Goal: Task Accomplishment & Management: Manage account settings

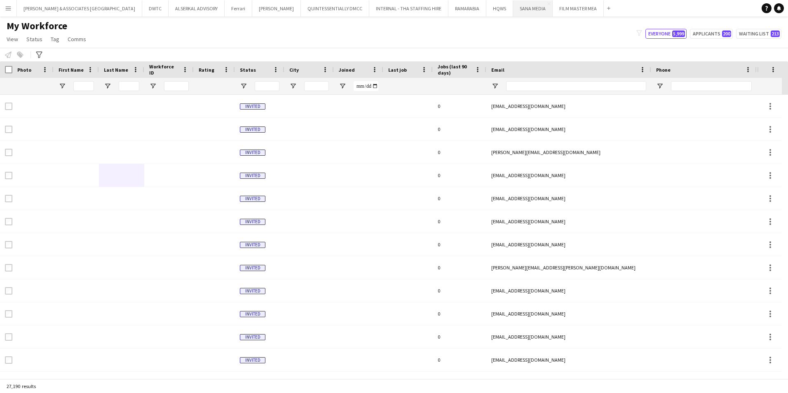
click at [513, 7] on button "SANA MEDIA Close" at bounding box center [533, 8] width 40 height 16
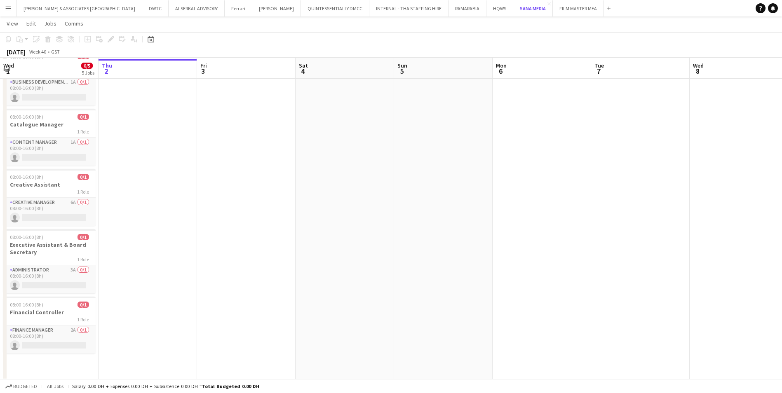
scroll to position [49, 0]
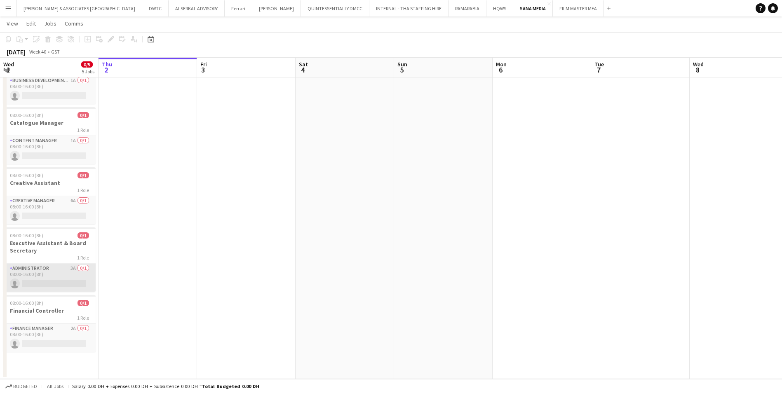
click at [60, 268] on app-card-role "Administrator 3A 0/1 08:00-16:00 (8h) single-neutral-actions" at bounding box center [49, 278] width 92 height 28
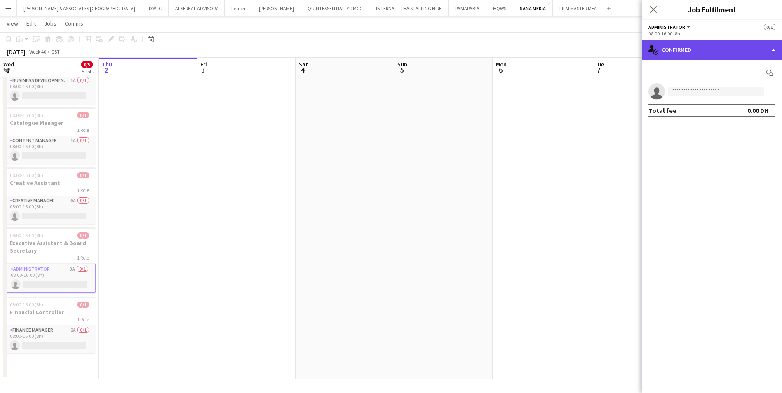
click at [696, 55] on div "single-neutral-actions-check-2 Confirmed" at bounding box center [712, 50] width 140 height 20
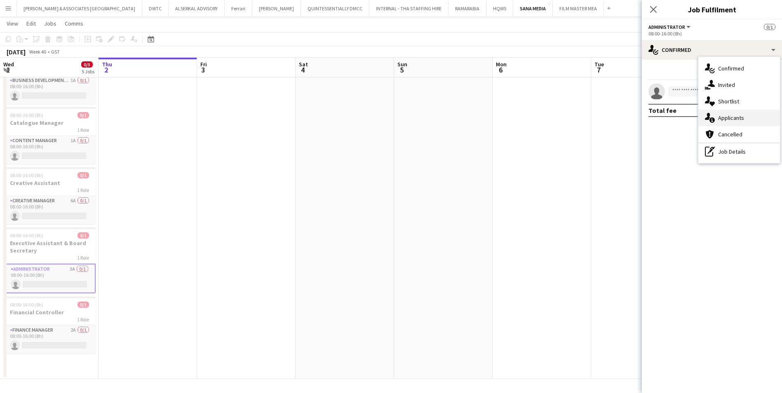
click at [750, 114] on div "single-neutral-actions-information Applicants" at bounding box center [739, 118] width 82 height 16
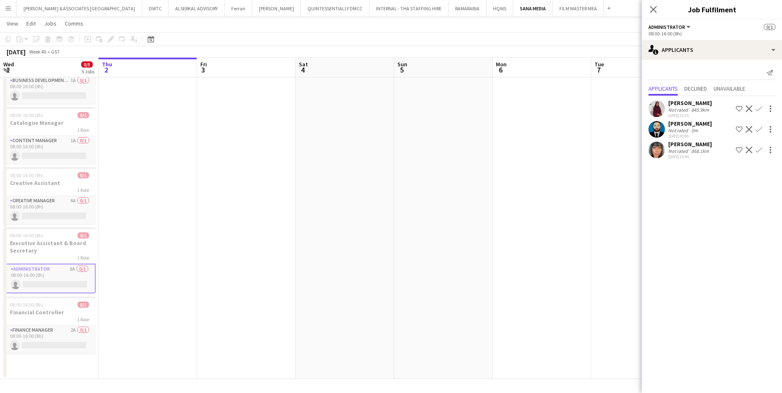
click at [684, 104] on div "[PERSON_NAME]" at bounding box center [690, 102] width 44 height 7
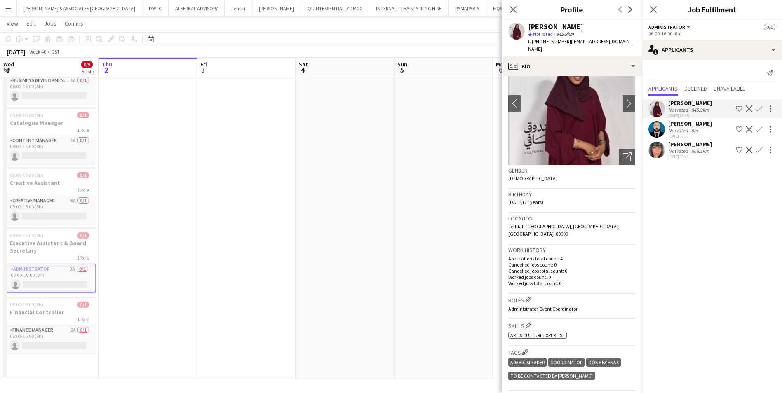
scroll to position [0, 0]
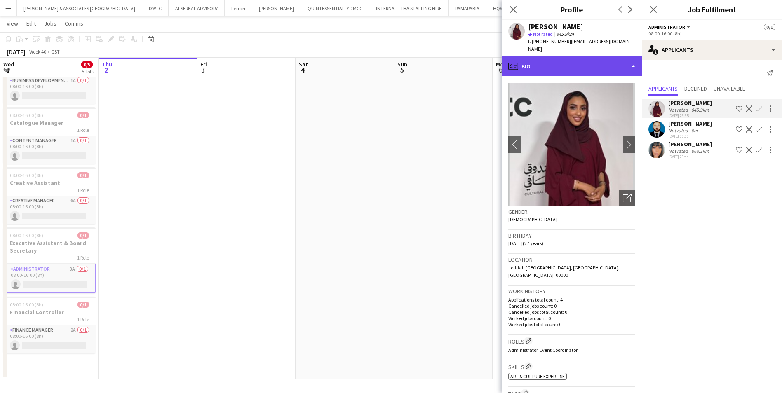
click at [566, 60] on div "profile Bio" at bounding box center [572, 66] width 140 height 20
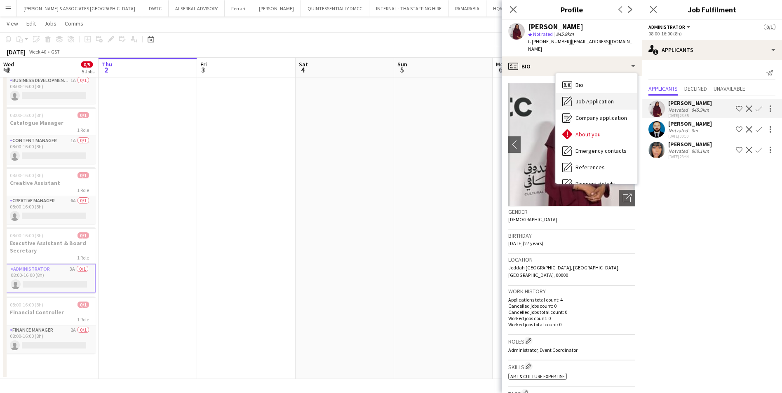
click at [603, 98] on span "Job Application" at bounding box center [595, 101] width 38 height 7
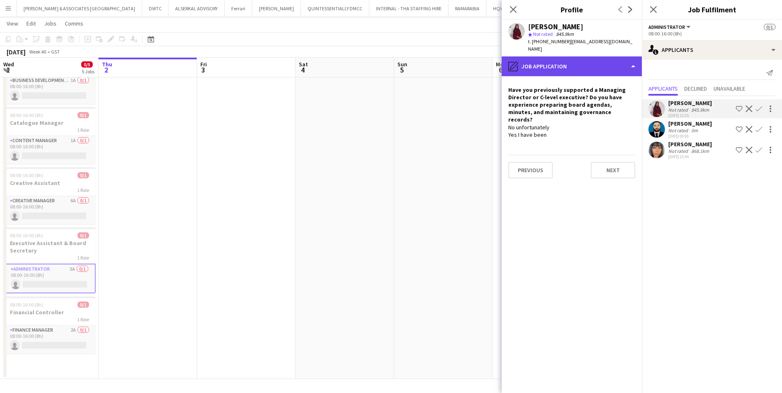
click at [567, 65] on div "pencil4 Job Application" at bounding box center [572, 66] width 140 height 20
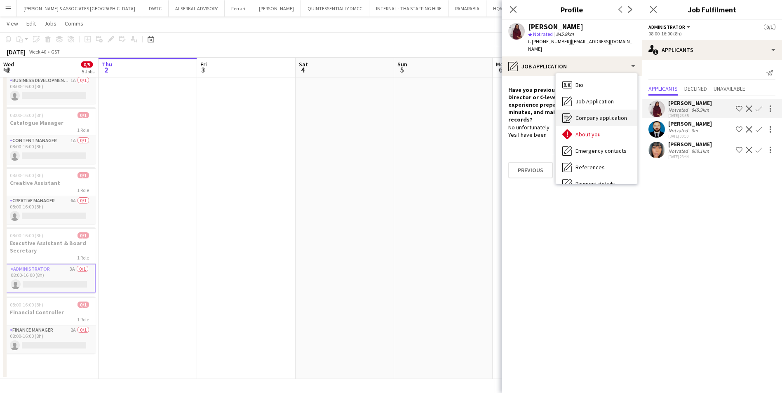
click at [598, 114] on span "Company application" at bounding box center [602, 117] width 52 height 7
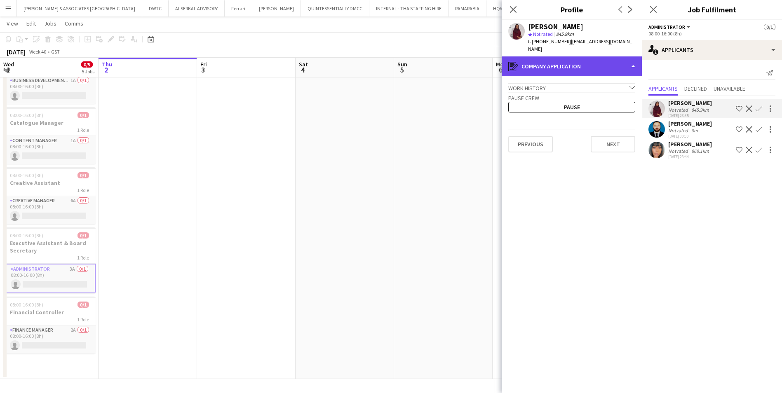
click at [569, 58] on div "register Company application" at bounding box center [572, 66] width 140 height 20
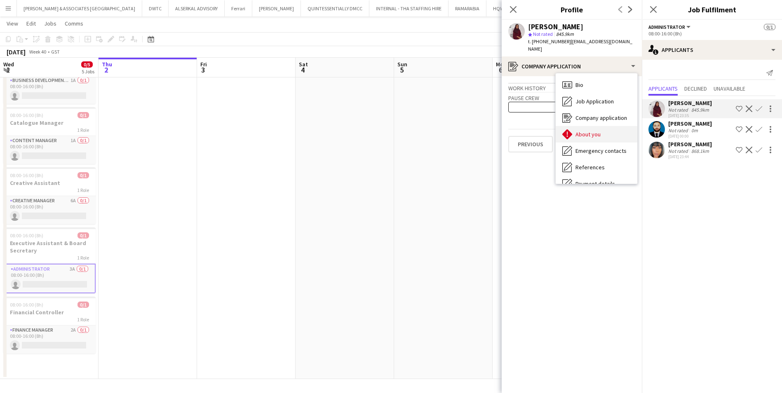
click at [609, 128] on div "About you About you" at bounding box center [597, 134] width 82 height 16
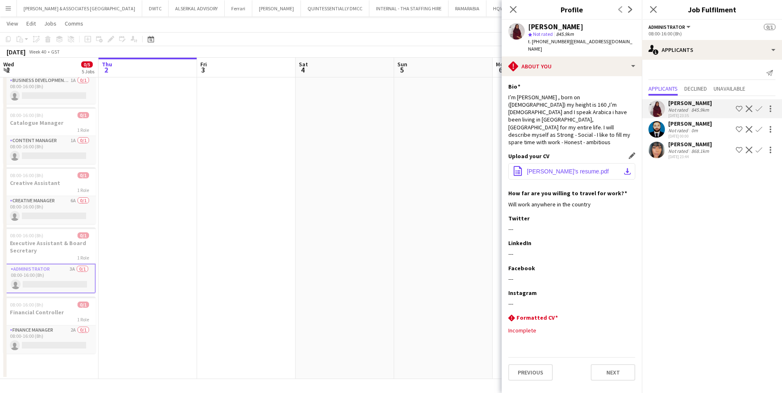
click at [562, 168] on span "[PERSON_NAME]'s resume.pdf" at bounding box center [568, 171] width 82 height 7
click at [682, 124] on div "[PERSON_NAME]" at bounding box center [690, 123] width 44 height 7
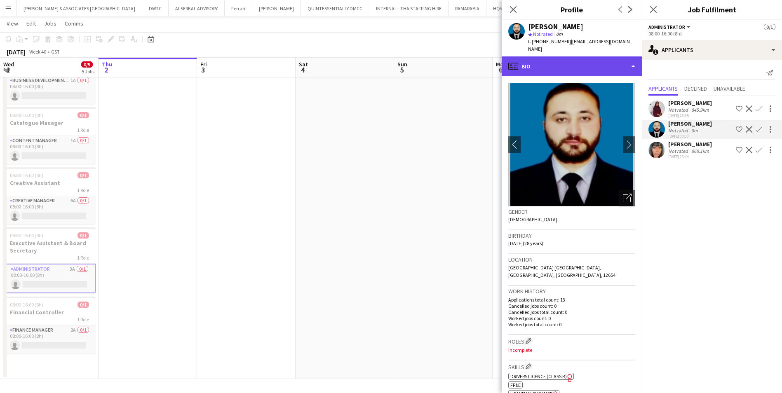
click at [563, 60] on div "profile Bio" at bounding box center [572, 66] width 140 height 20
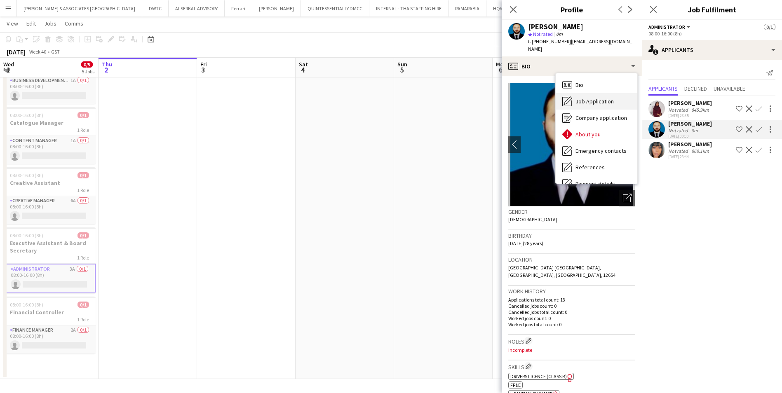
click at [591, 98] on div "Job Application Job Application" at bounding box center [597, 101] width 82 height 16
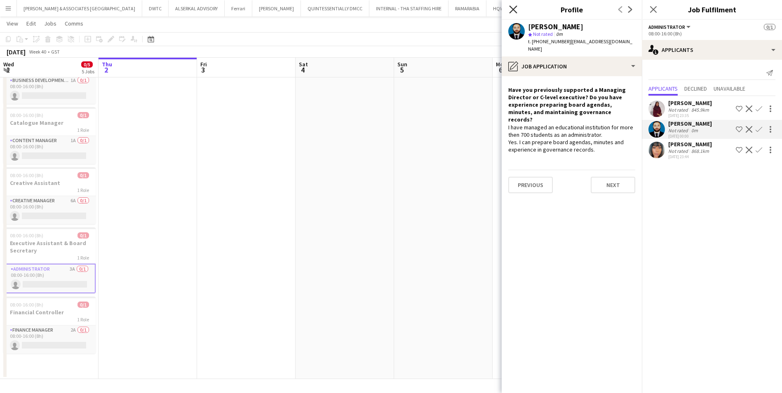
click at [511, 8] on icon at bounding box center [513, 9] width 8 height 8
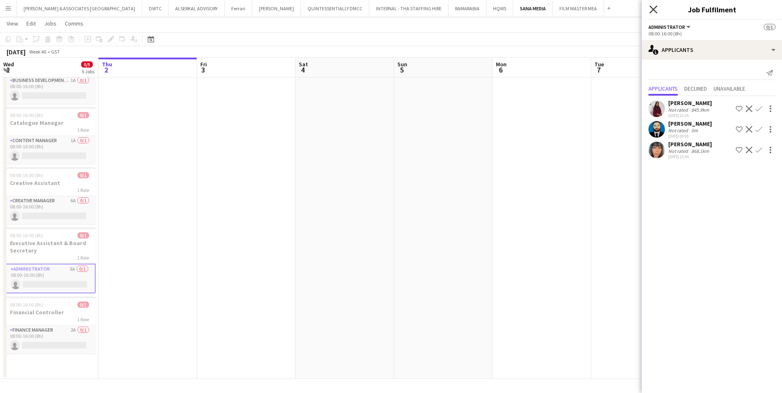
click at [654, 9] on icon at bounding box center [653, 9] width 8 height 8
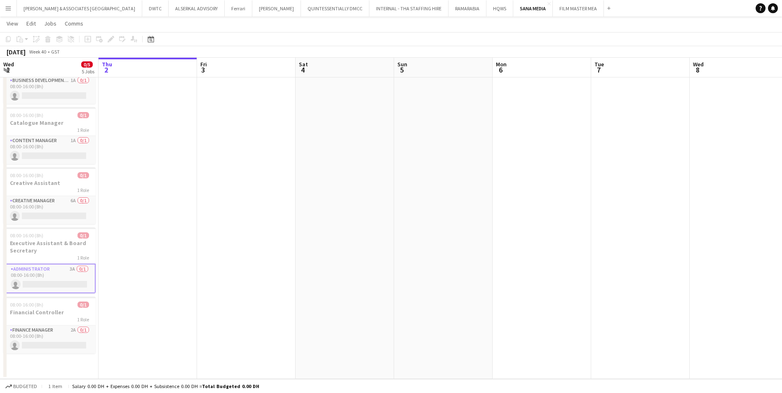
click at [13, 12] on button "Menu" at bounding box center [8, 8] width 16 height 16
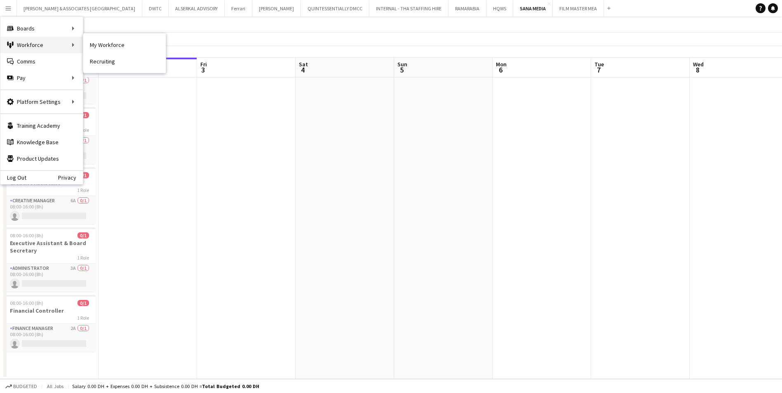
click at [28, 40] on div "Workforce Workforce" at bounding box center [41, 45] width 82 height 16
click at [68, 40] on div "Workforce Workforce" at bounding box center [41, 45] width 82 height 16
click at [115, 46] on link "My Workforce" at bounding box center [124, 45] width 82 height 16
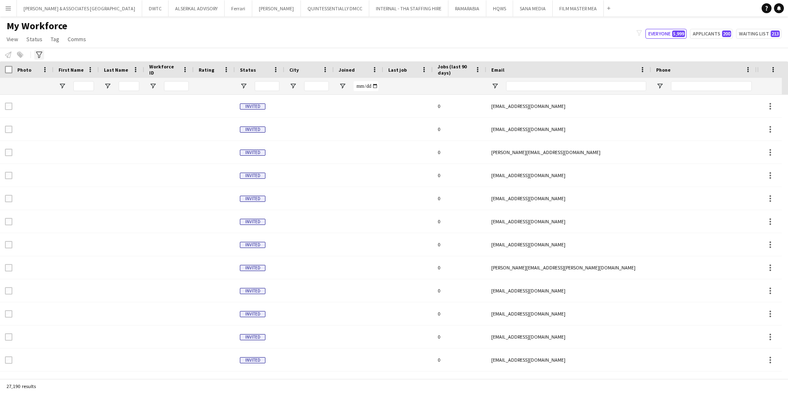
click at [41, 54] on icon at bounding box center [39, 55] width 6 height 7
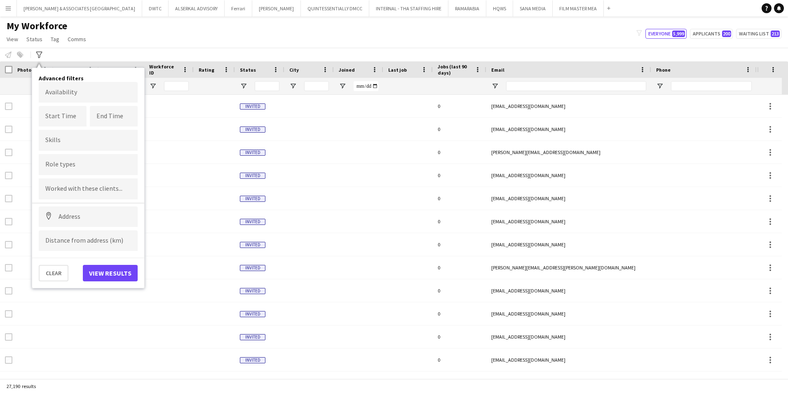
click at [71, 166] on input "Type to search role types..." at bounding box center [88, 164] width 86 height 7
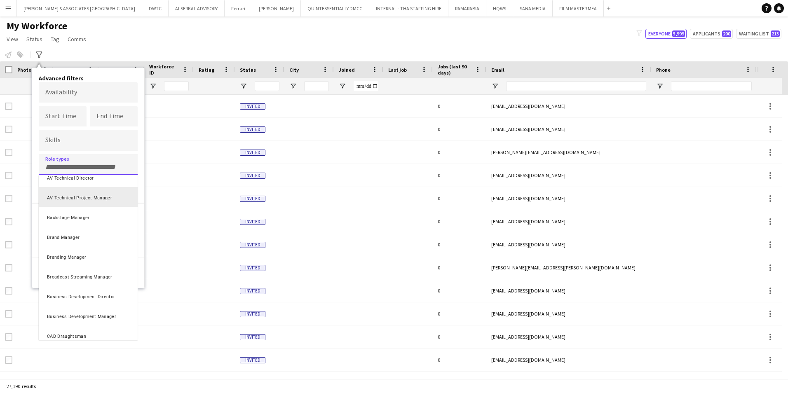
scroll to position [330, 0]
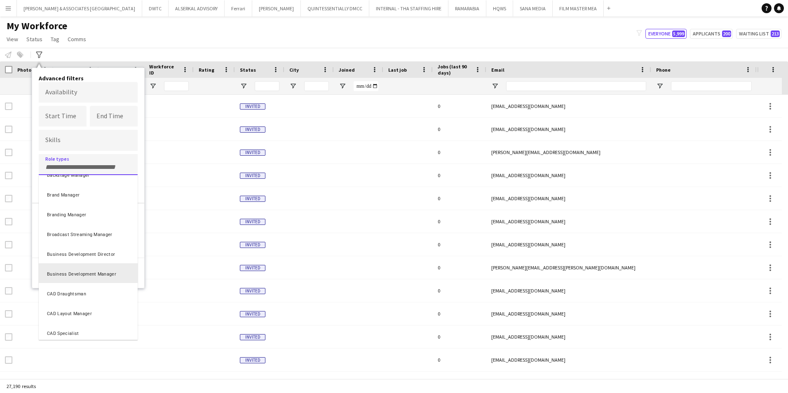
click at [94, 271] on div "Business Development Manager" at bounding box center [88, 273] width 99 height 20
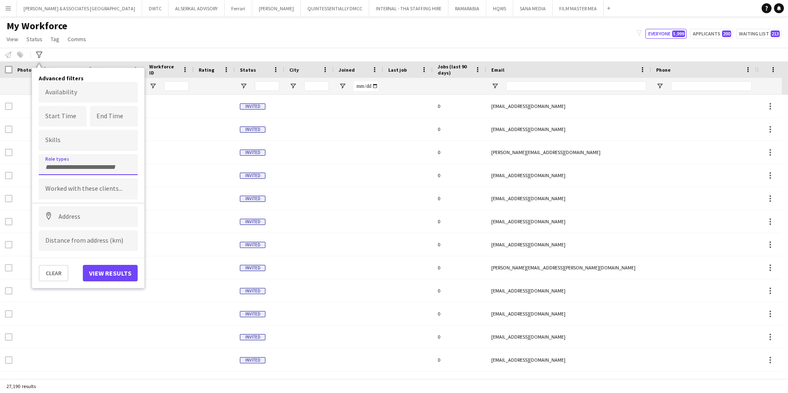
scroll to position [0, 0]
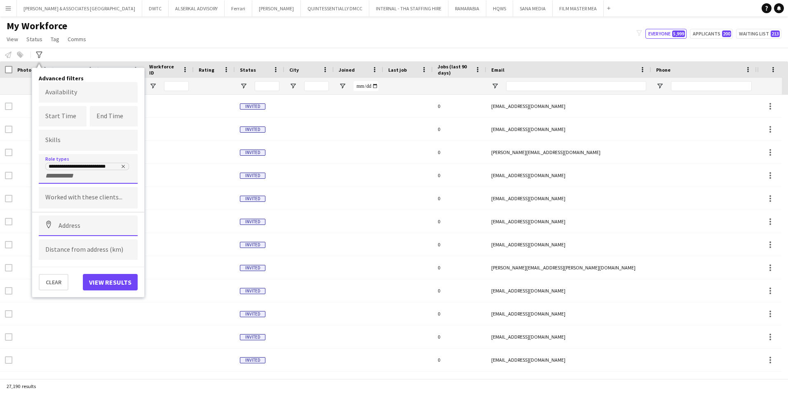
click at [81, 226] on input at bounding box center [88, 226] width 99 height 21
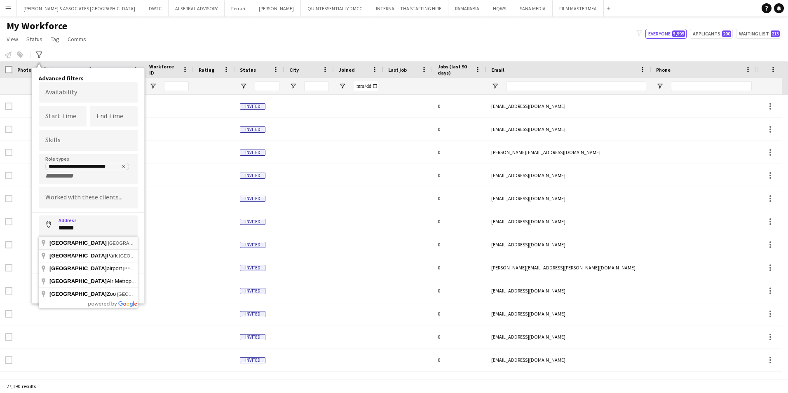
type input "**********"
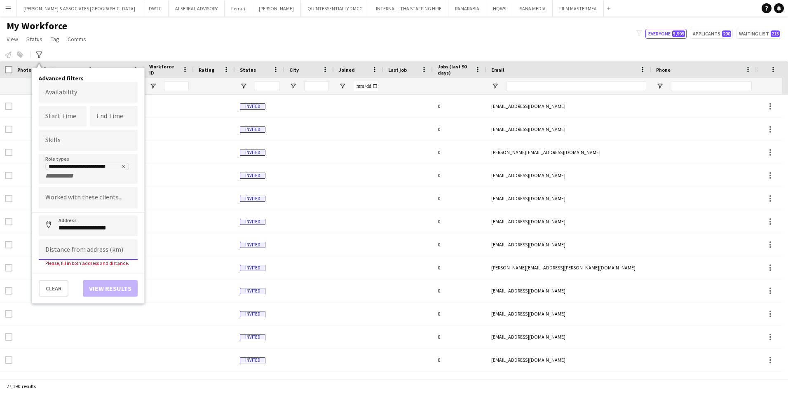
click at [75, 251] on input at bounding box center [88, 250] width 99 height 21
type input "*****"
click at [101, 283] on button "View results" at bounding box center [110, 282] width 55 height 16
type input "**********"
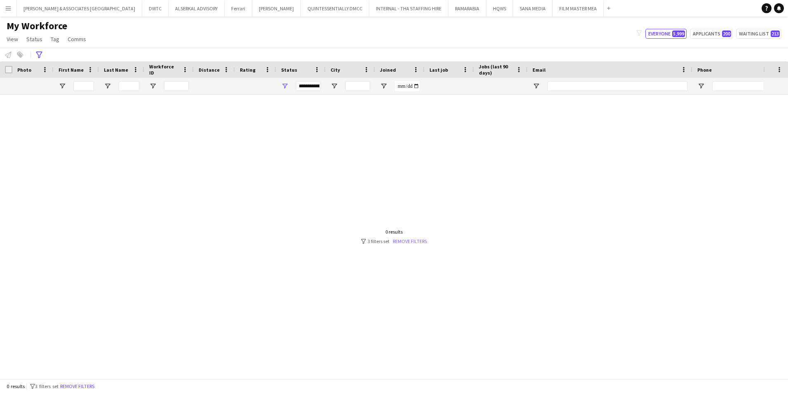
click at [410, 240] on link "Remove filters" at bounding box center [410, 241] width 34 height 6
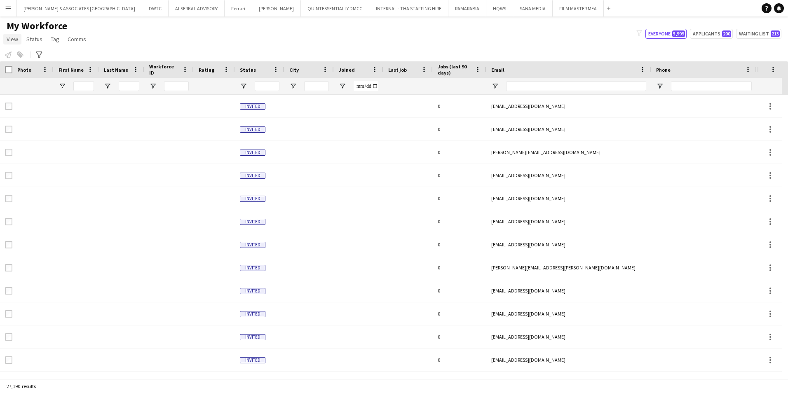
click at [14, 38] on span "View" at bounding box center [13, 38] width 12 height 7
click at [96, 47] on div "My Workforce View Views Default view [PERSON_NAME] New view Update view Delete …" at bounding box center [394, 34] width 788 height 28
click at [40, 54] on icon "Advanced filters" at bounding box center [39, 55] width 7 height 7
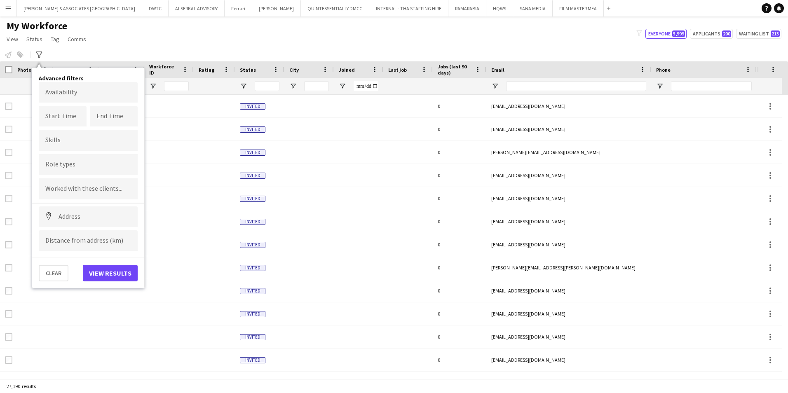
click at [78, 144] on div at bounding box center [88, 140] width 99 height 21
click at [81, 166] on form "Availability Start Time End Time Skills Role types Worked with these clients...…" at bounding box center [88, 166] width 99 height 169
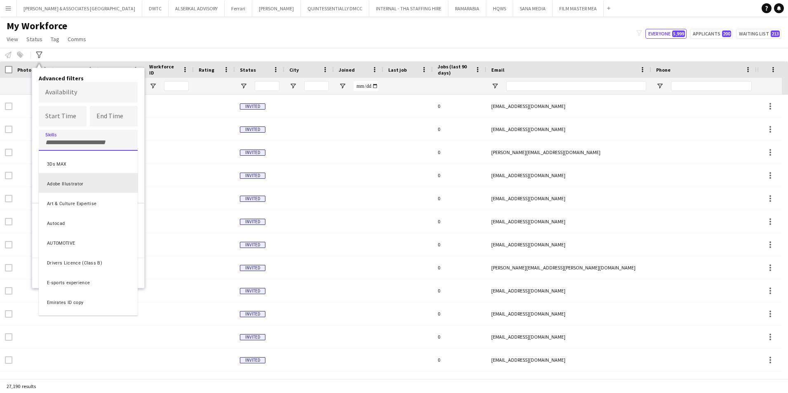
scroll to position [41, 0]
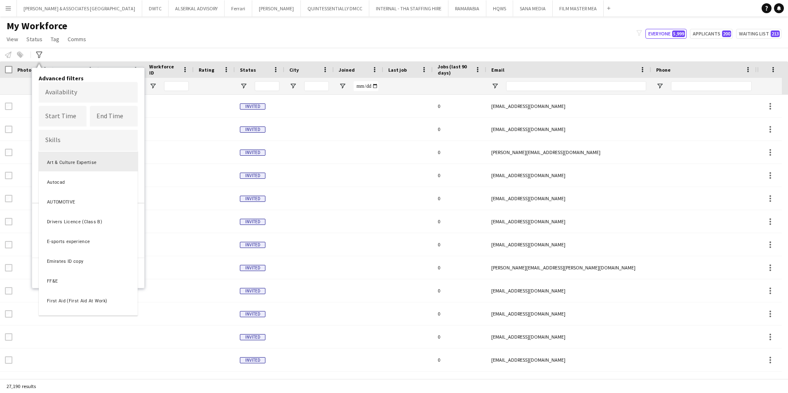
click at [96, 146] on div at bounding box center [394, 196] width 788 height 393
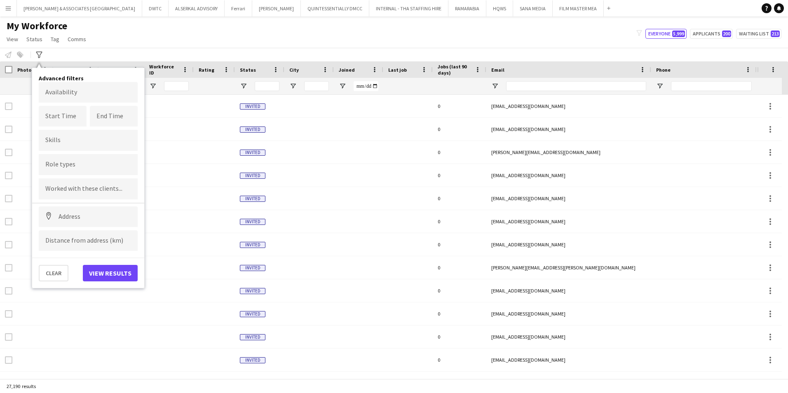
click at [96, 140] on input "Type to search skills..." at bounding box center [88, 139] width 86 height 7
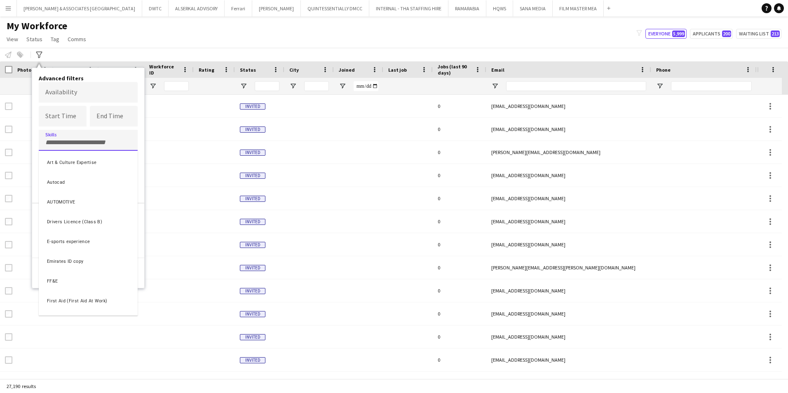
scroll to position [22, 0]
click at [99, 131] on div at bounding box center [394, 196] width 788 height 393
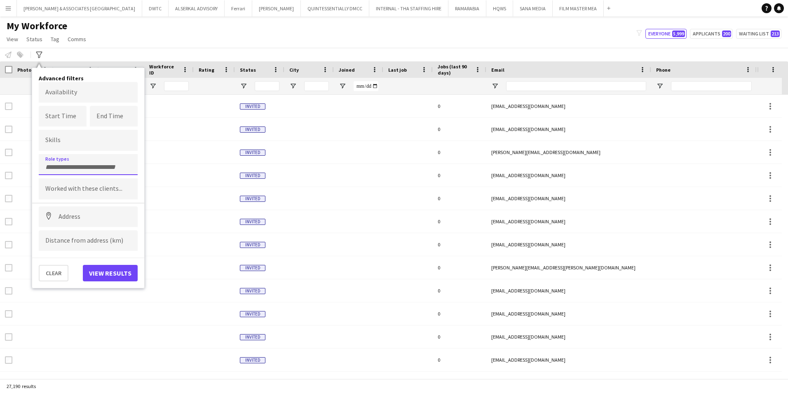
click at [87, 168] on input "Type to search role types..." at bounding box center [88, 167] width 86 height 7
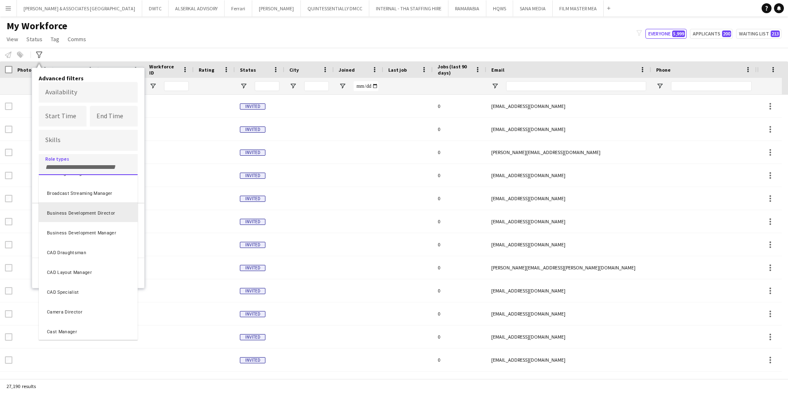
scroll to position [330, 0]
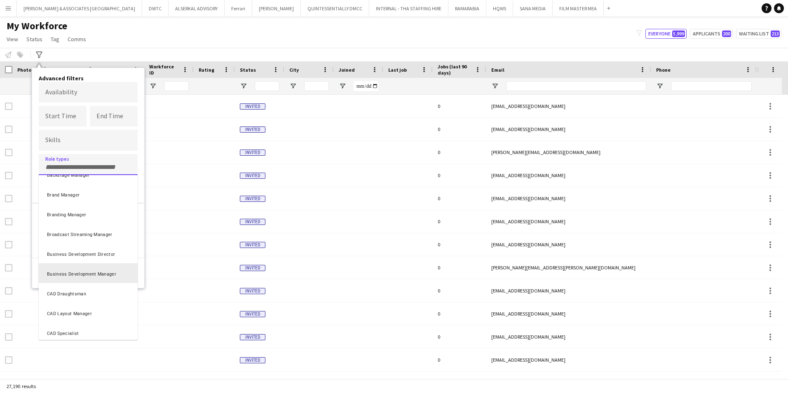
click at [93, 277] on div "Business Development Manager" at bounding box center [88, 273] width 99 height 20
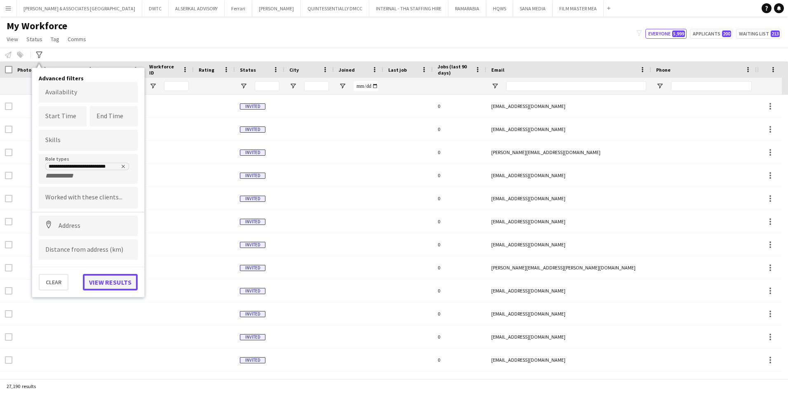
click at [106, 287] on button "View results" at bounding box center [110, 282] width 55 height 16
type input "**********"
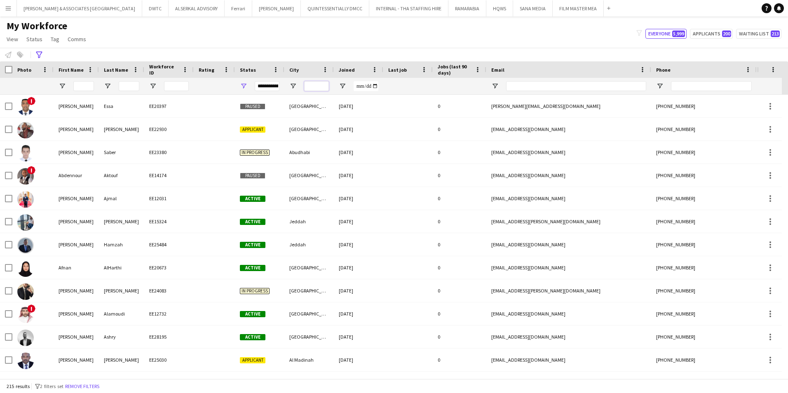
click at [312, 83] on input "City Filter Input" at bounding box center [316, 86] width 25 height 10
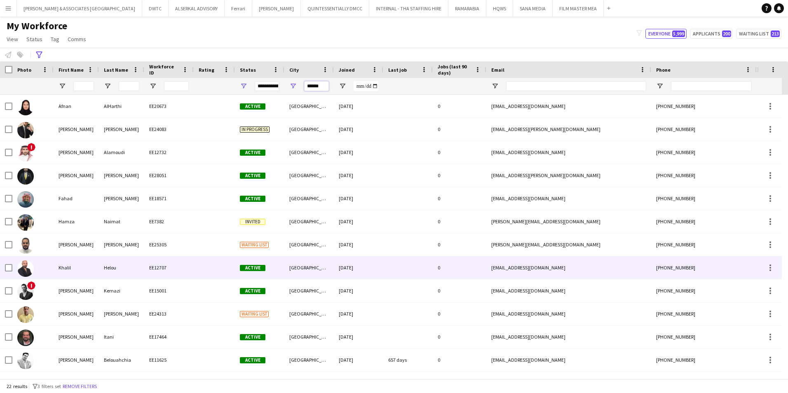
type input "******"
click at [49, 276] on div at bounding box center [32, 267] width 41 height 23
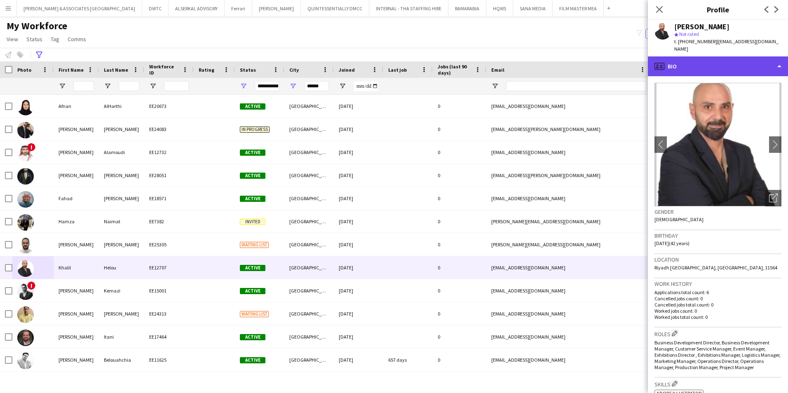
click at [683, 64] on div "profile Bio" at bounding box center [718, 66] width 140 height 20
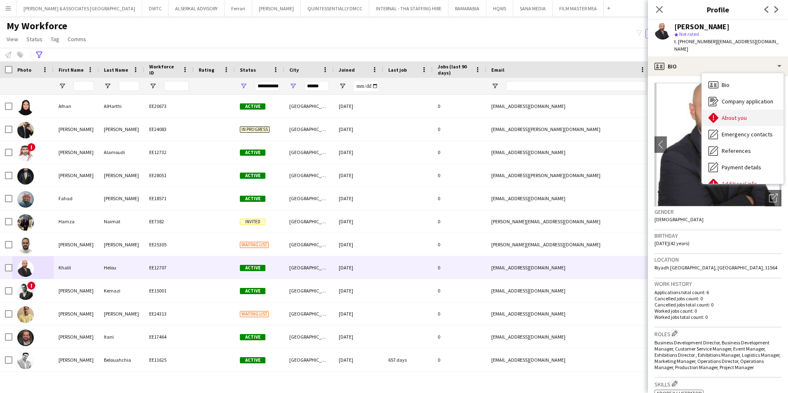
click at [730, 114] on span "About you" at bounding box center [734, 117] width 25 height 7
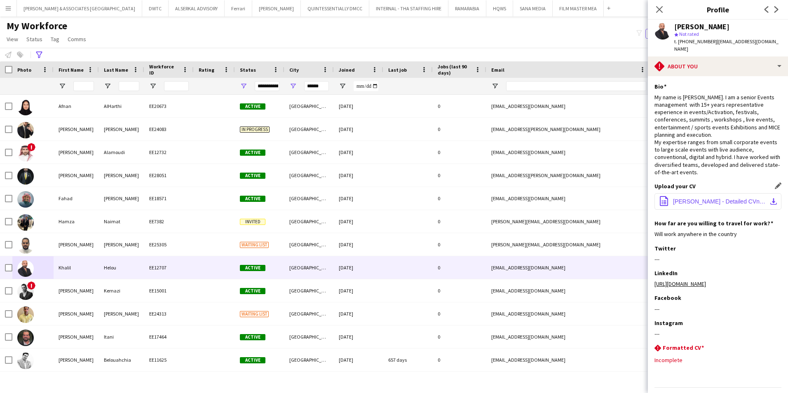
click at [719, 200] on span "[PERSON_NAME] - Detailed CVnov2024.pdf" at bounding box center [719, 201] width 93 height 7
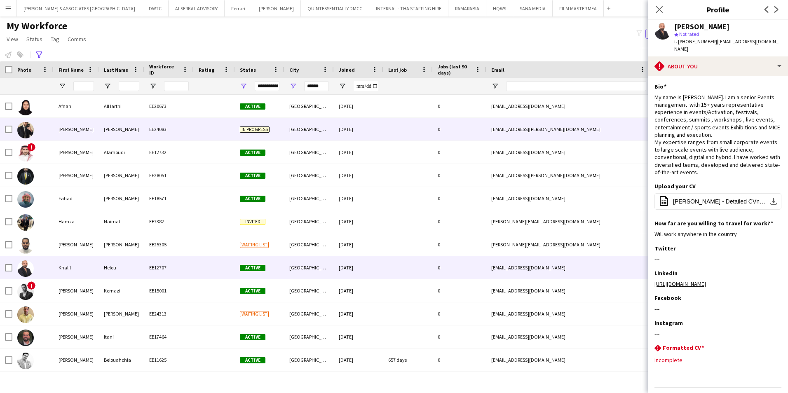
click at [127, 133] on div "[PERSON_NAME]" at bounding box center [121, 129] width 45 height 23
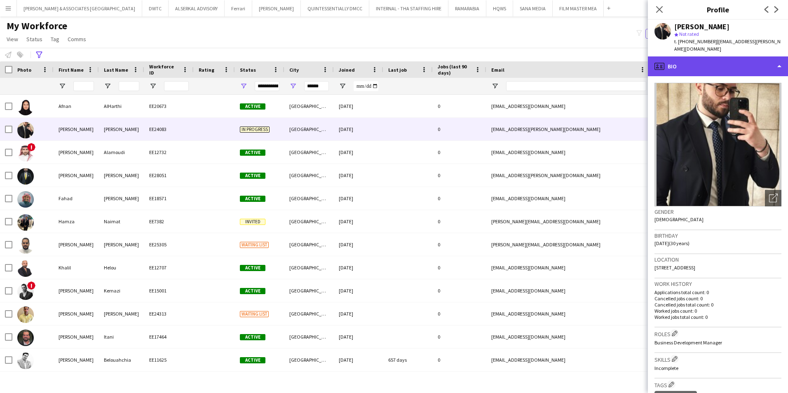
click at [688, 59] on div "profile Bio" at bounding box center [718, 66] width 140 height 20
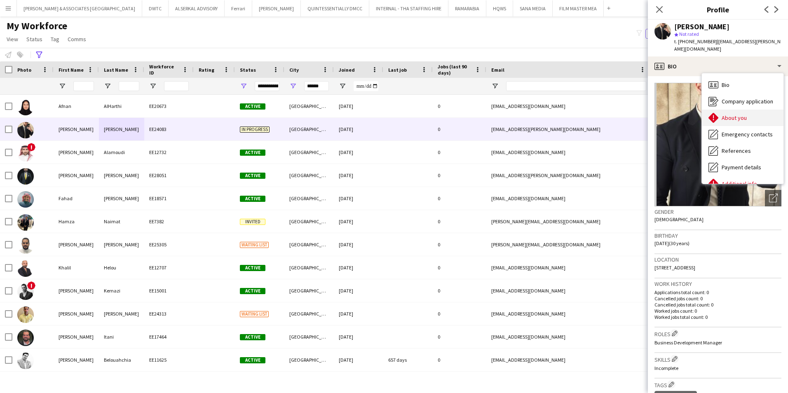
click at [732, 114] on span "About you" at bounding box center [734, 117] width 25 height 7
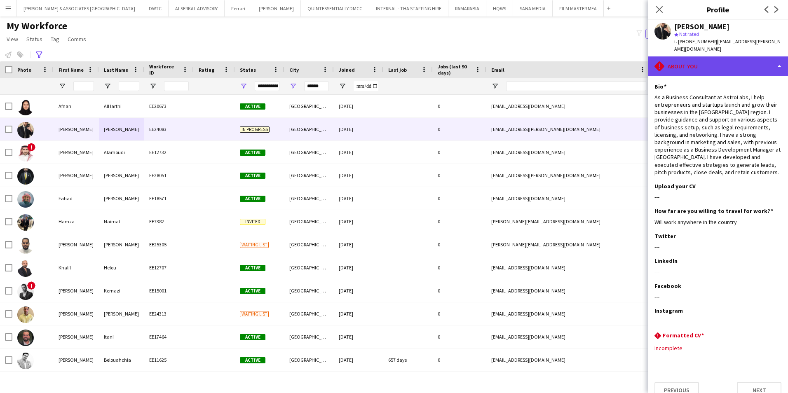
click at [719, 61] on div "rhombus-alert About you" at bounding box center [718, 66] width 140 height 20
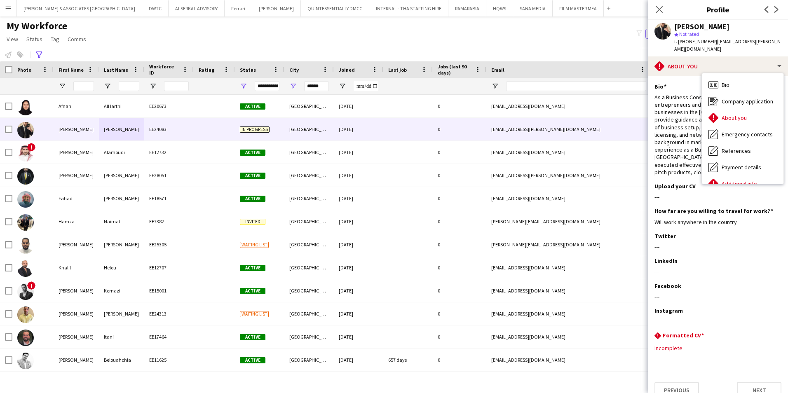
click at [592, 34] on div "My Workforce View Views Default view [PERSON_NAME] New view Update view Delete …" at bounding box center [394, 34] width 788 height 28
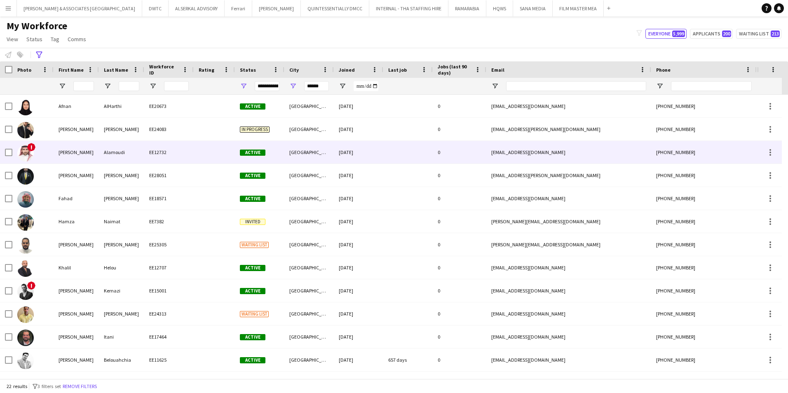
click at [92, 155] on div "[PERSON_NAME]" at bounding box center [76, 152] width 45 height 23
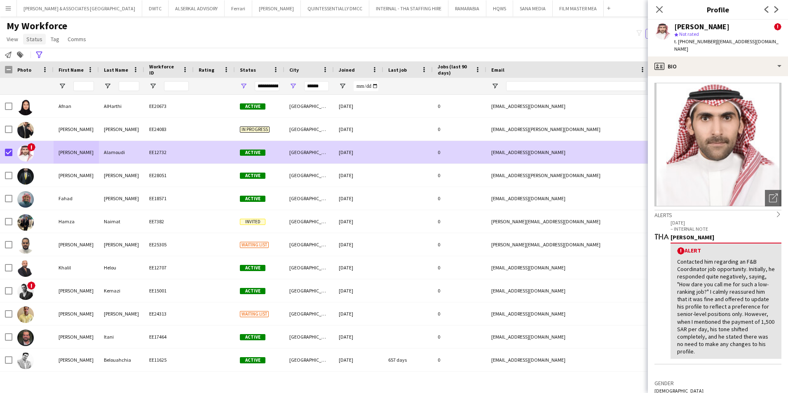
click at [33, 37] on span "Status" at bounding box center [34, 38] width 16 height 7
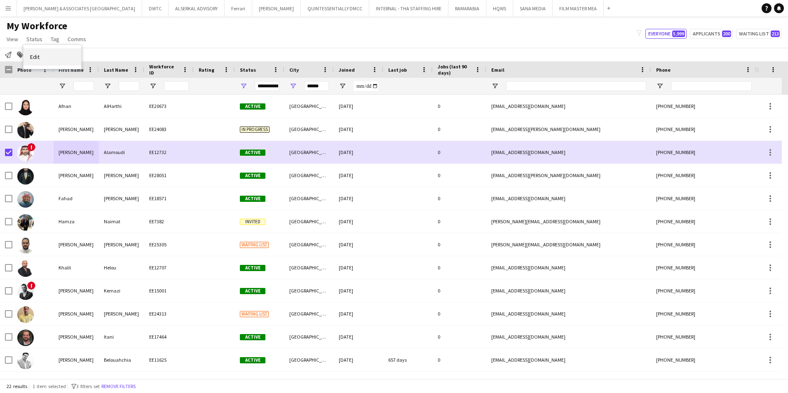
click at [37, 53] on link "Edit" at bounding box center [53, 56] width 58 height 17
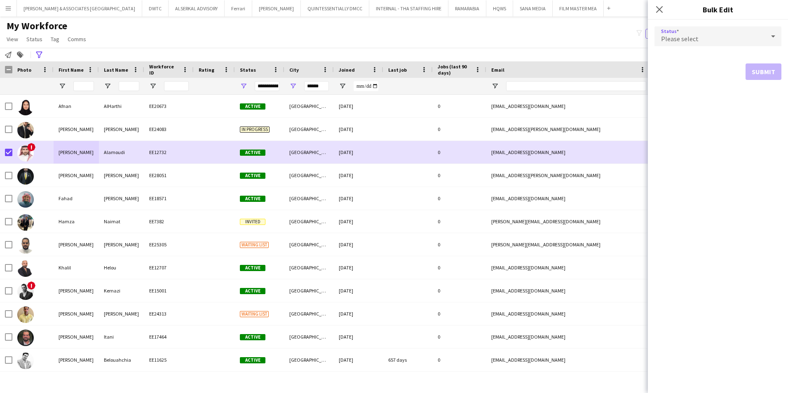
click at [707, 40] on div "Please select" at bounding box center [710, 36] width 111 height 20
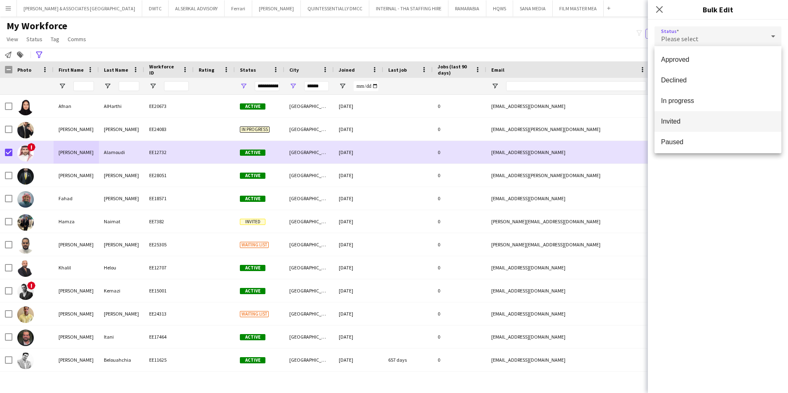
scroll to position [82, 0]
click at [712, 120] on span "Suspended" at bounding box center [718, 122] width 114 height 8
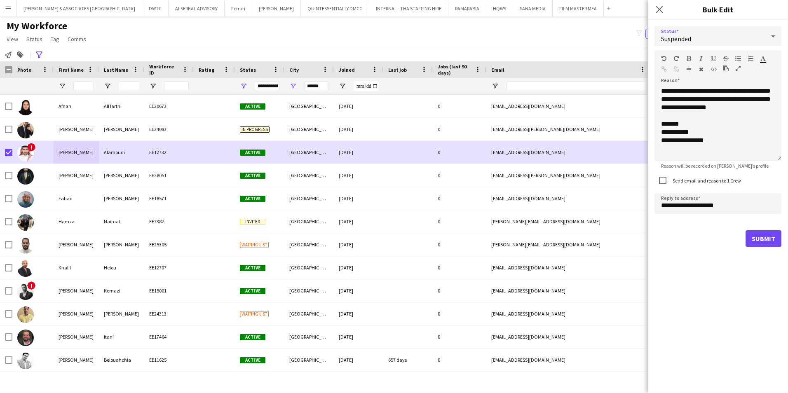
click at [694, 181] on label "Send email and reason to 1 Crew" at bounding box center [706, 181] width 70 height 6
click at [663, 9] on icon "Close pop-in" at bounding box center [660, 9] width 8 height 8
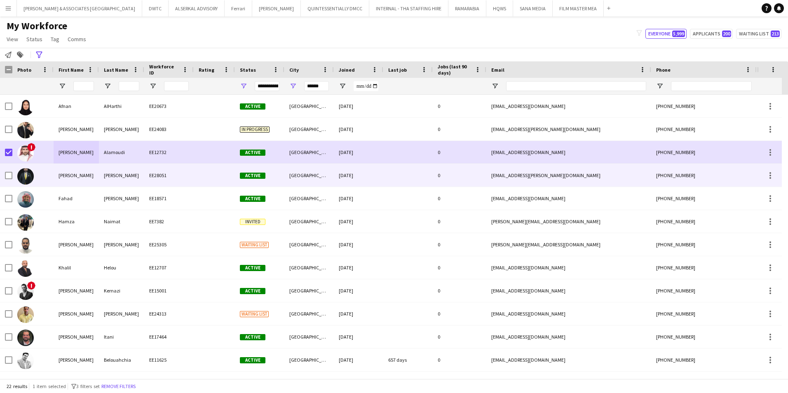
click at [108, 179] on div "[PERSON_NAME]" at bounding box center [121, 175] width 45 height 23
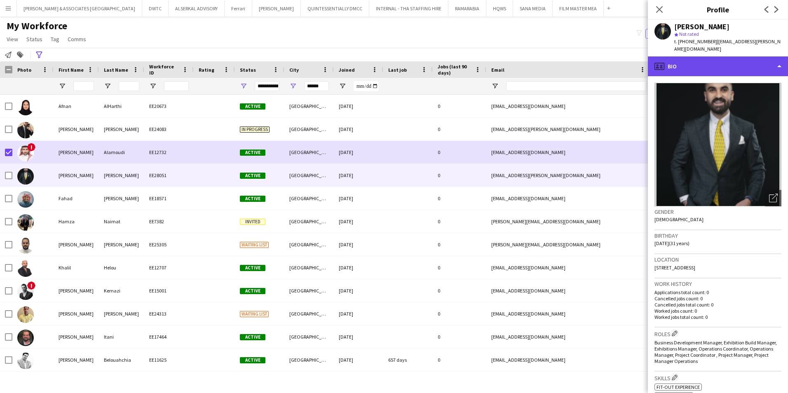
click at [693, 62] on div "profile Bio" at bounding box center [718, 66] width 140 height 20
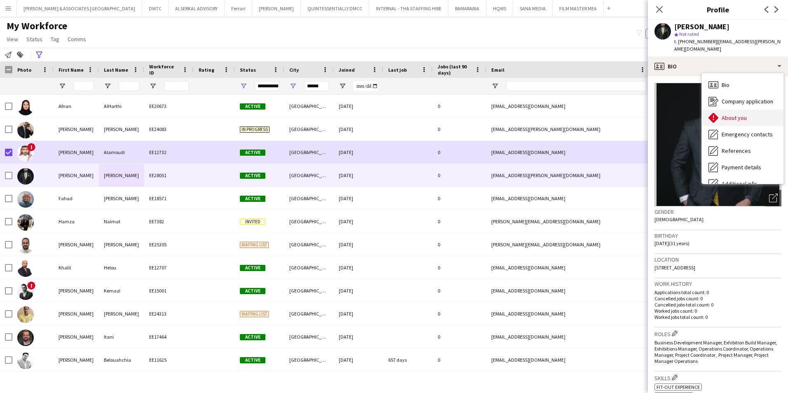
click at [744, 110] on div "About you About you" at bounding box center [743, 118] width 82 height 16
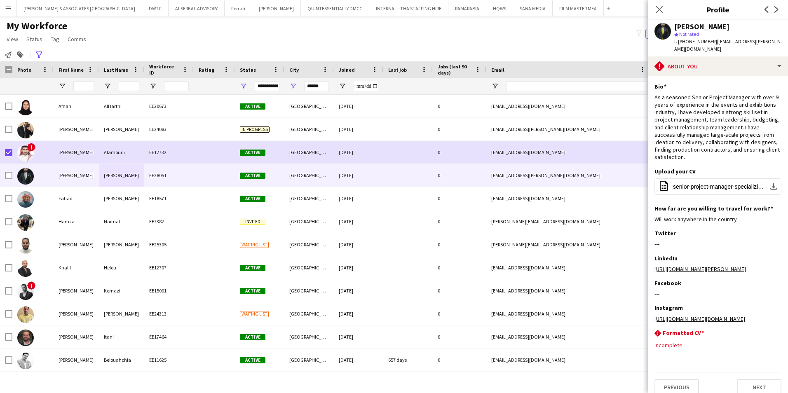
click at [583, 55] on div "**********" at bounding box center [394, 55] width 788 height 14
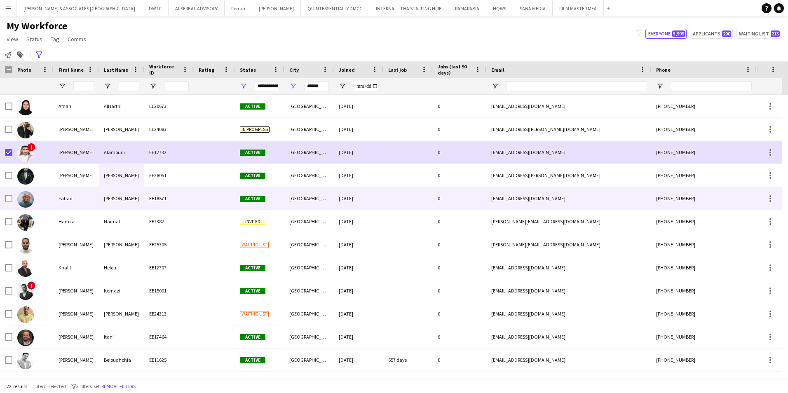
click at [65, 195] on div "Fahad" at bounding box center [76, 198] width 45 height 23
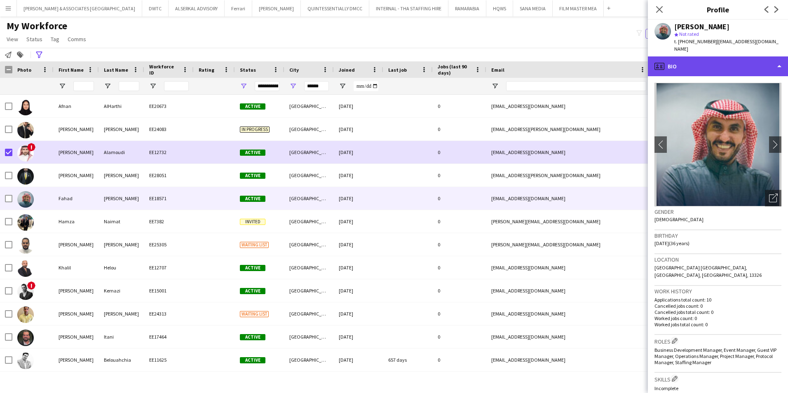
click at [675, 57] on div "profile Bio" at bounding box center [718, 66] width 140 height 20
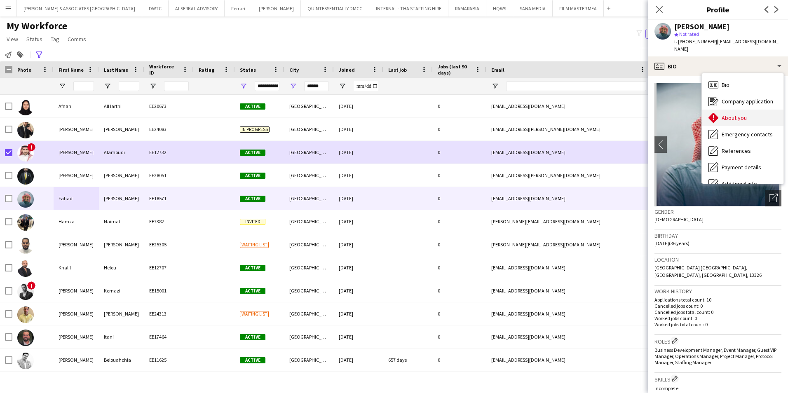
click at [734, 110] on div "About you About you" at bounding box center [743, 118] width 82 height 16
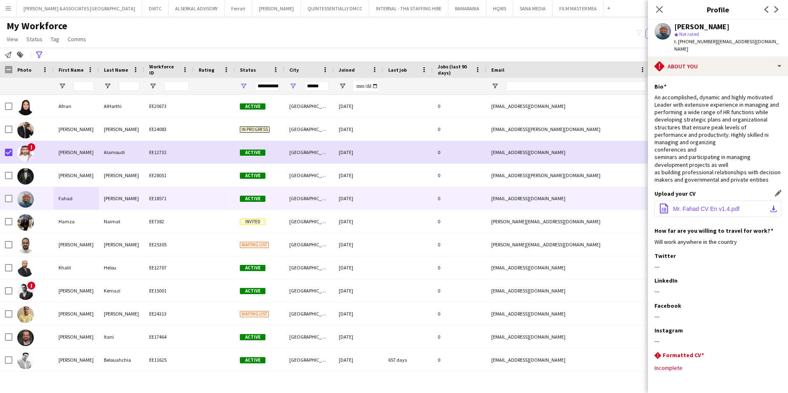
click at [729, 212] on span "Mr. Fahad CV En v1.4.pdf" at bounding box center [706, 209] width 66 height 7
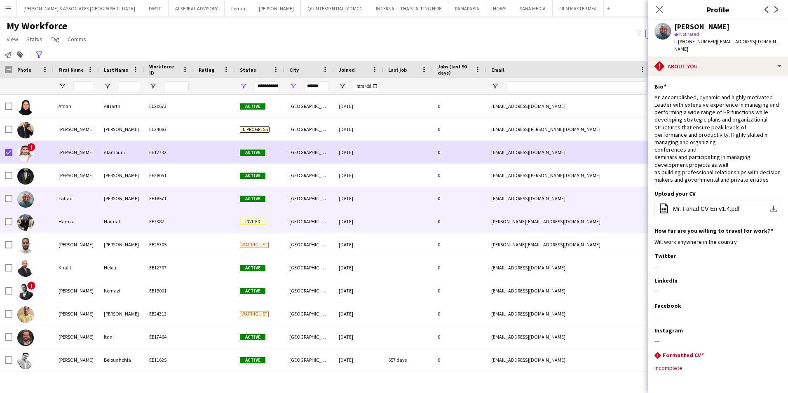
click at [160, 225] on div "EE7382" at bounding box center [168, 221] width 49 height 23
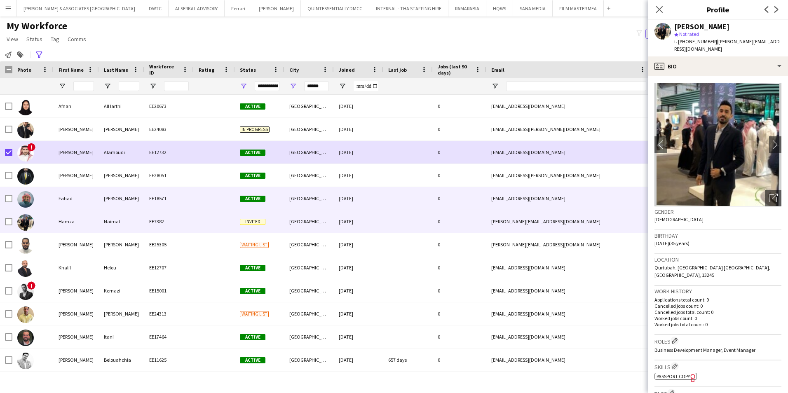
click at [628, 260] on div "[PERSON_NAME] EE20673 Active [GEOGRAPHIC_DATA] [DATE] 0 [EMAIL_ADDRESS][DOMAIN_…" at bounding box center [447, 349] width 894 height 508
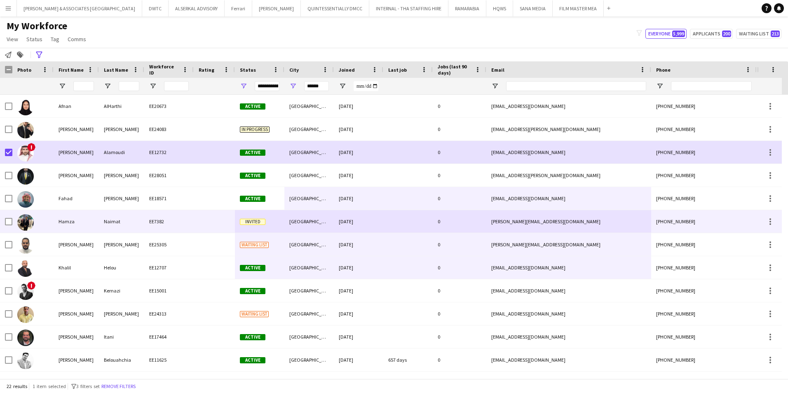
click at [56, 215] on div "Hamza" at bounding box center [76, 221] width 45 height 23
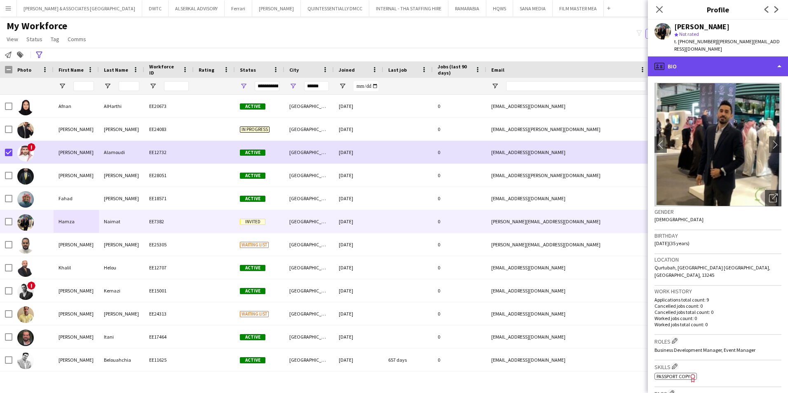
click at [724, 57] on div "profile Bio" at bounding box center [718, 66] width 140 height 20
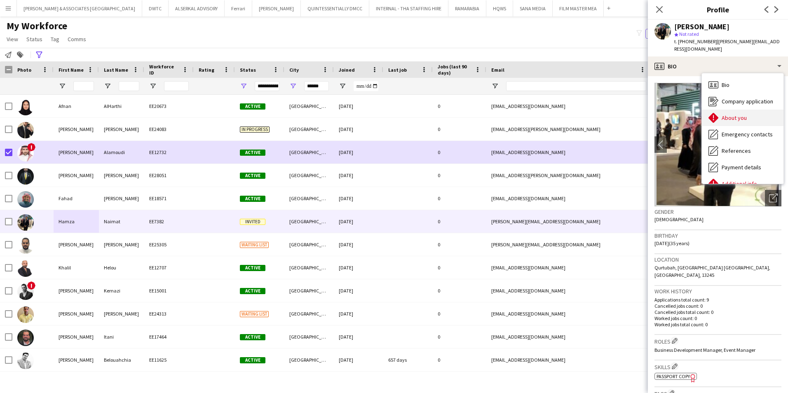
click at [744, 114] on span "About you" at bounding box center [734, 117] width 25 height 7
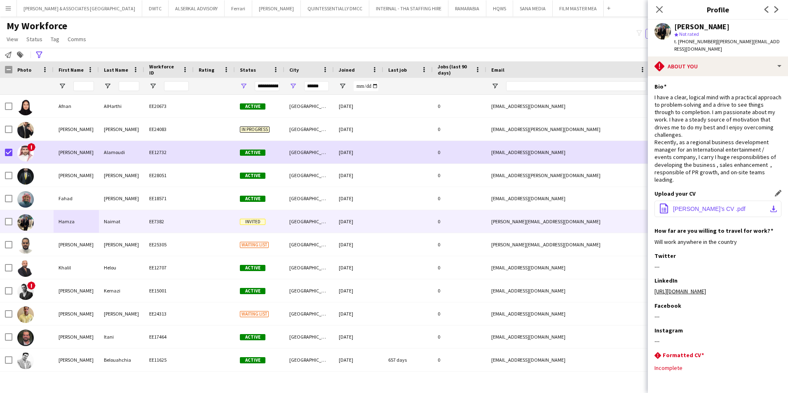
click at [723, 201] on button "office-file-sheet Hamza’s CV .pdf download-bottom" at bounding box center [718, 209] width 127 height 16
